Goal: Navigation & Orientation: Go to known website

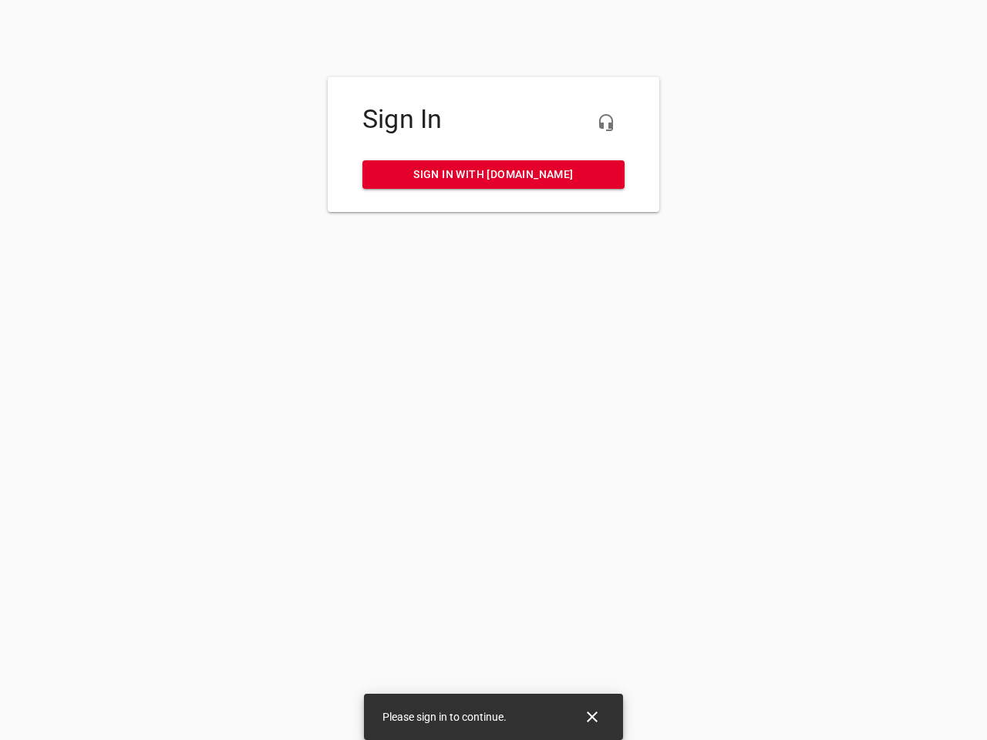
click at [606, 123] on icon "button" at bounding box center [606, 122] width 19 height 19
click at [592, 717] on icon "Close" at bounding box center [592, 717] width 11 height 11
